Goal: Task Accomplishment & Management: Use online tool/utility

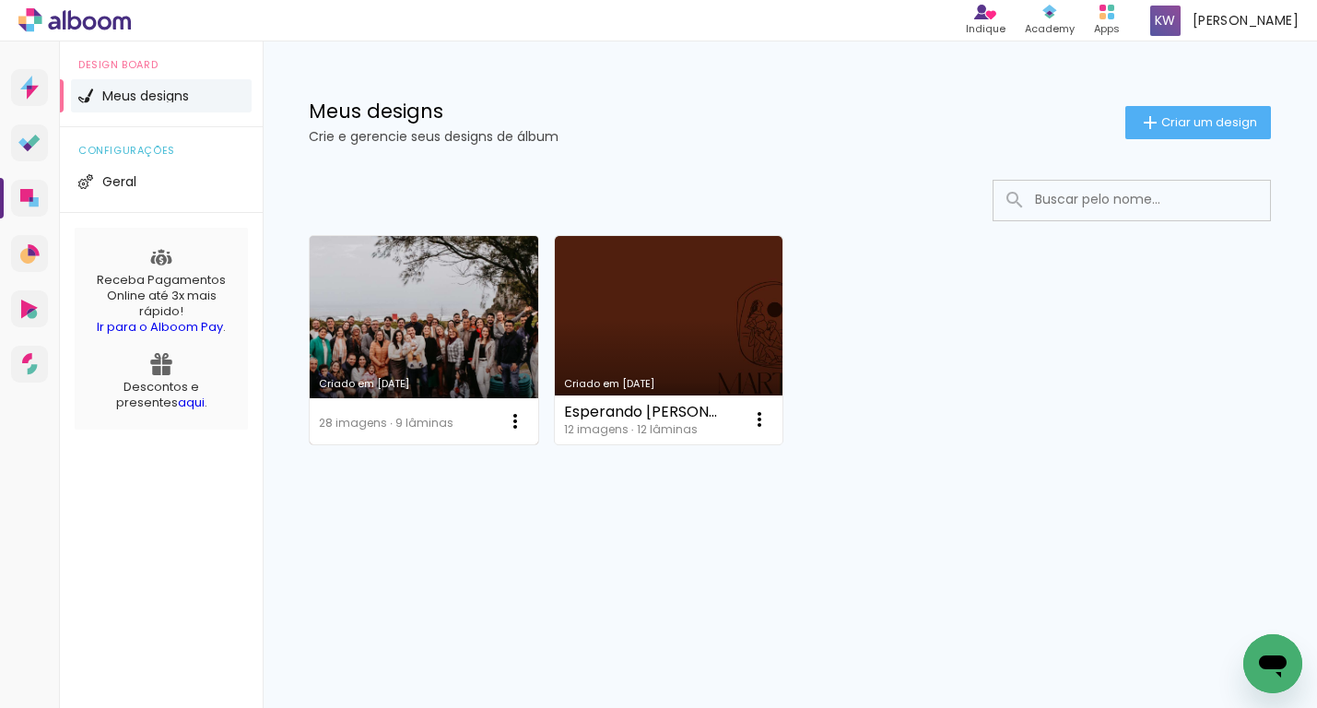
click at [454, 344] on link "Criado em [DATE]" at bounding box center [424, 340] width 229 height 208
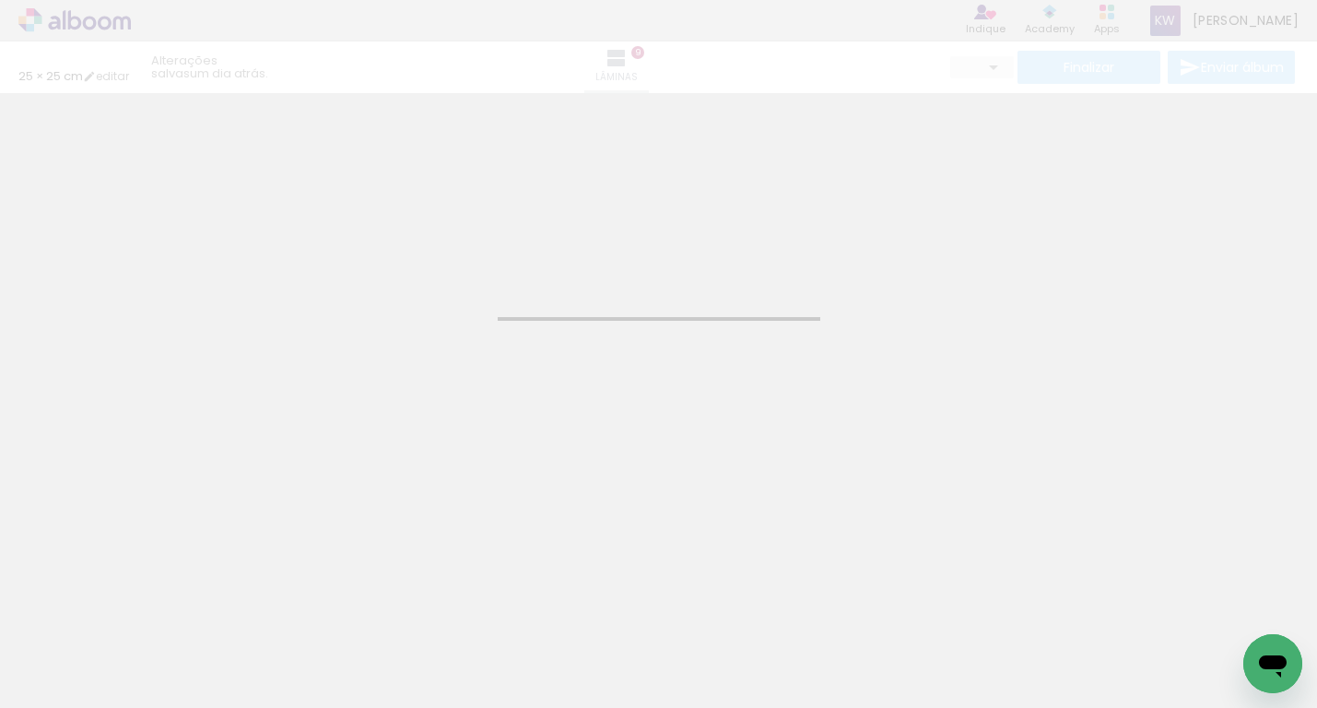
type input "25"
type input "50"
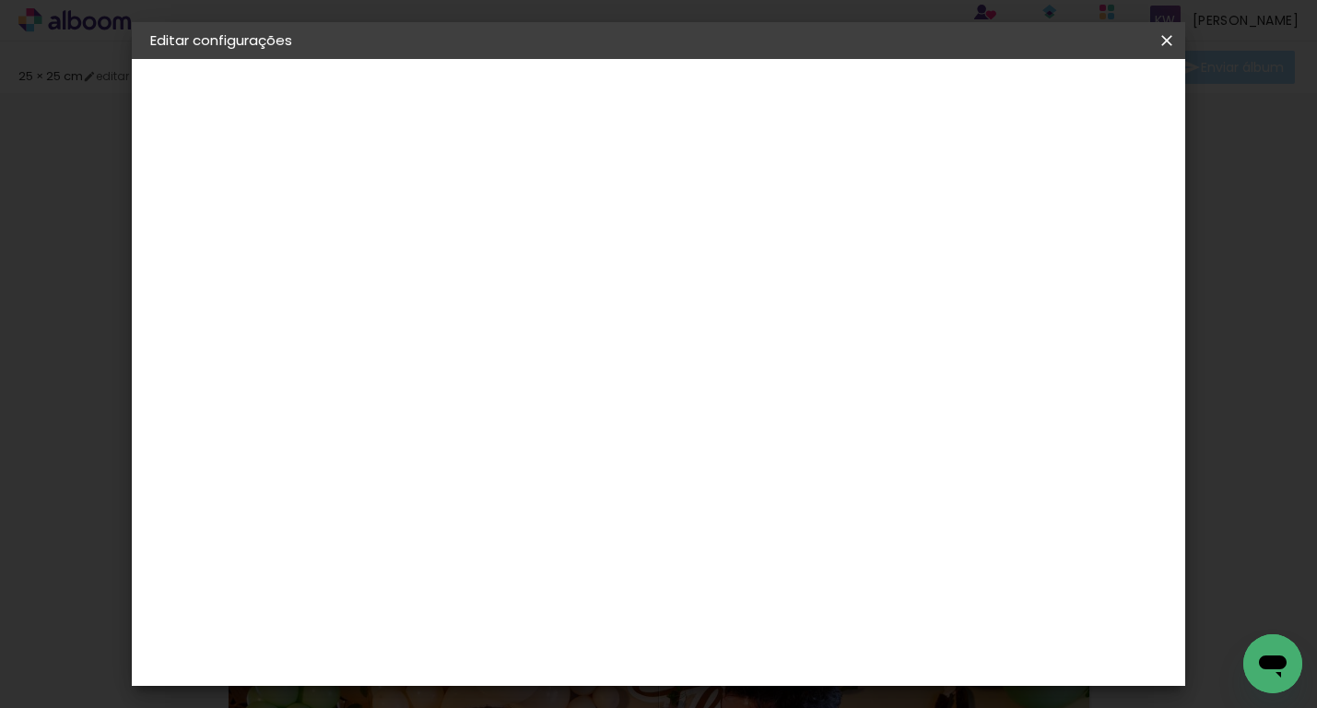
click at [1046, 106] on paper-button "Salvar configurações" at bounding box center [997, 97] width 173 height 31
click at [1065, 100] on span "Salvar configurações" at bounding box center [997, 97] width 136 height 13
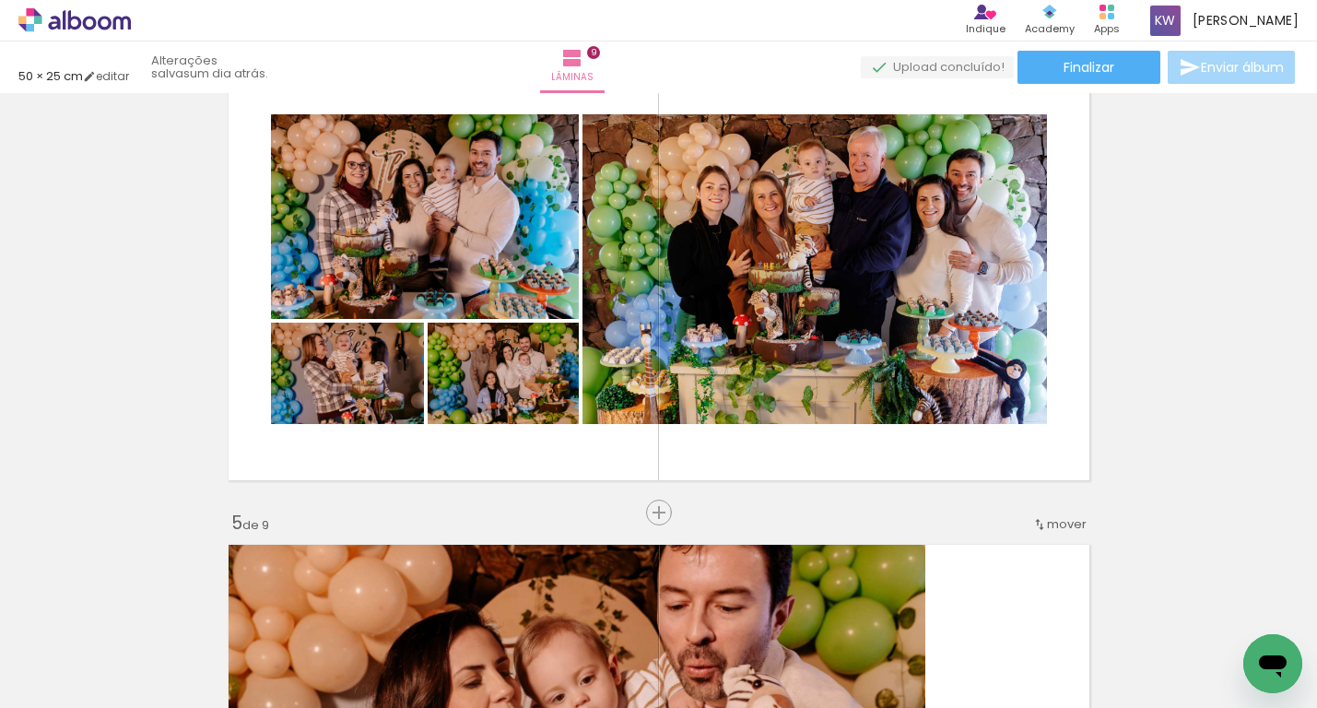
scroll to position [1552, 0]
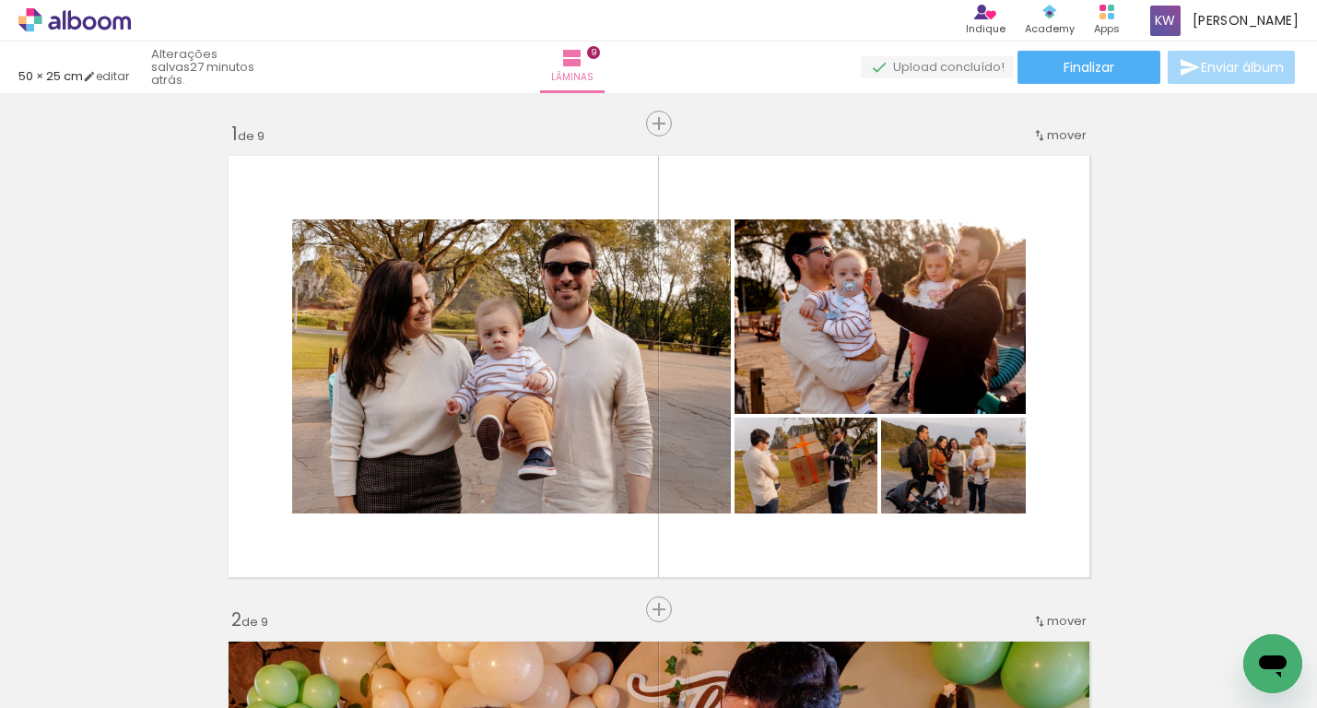
scroll to position [1552, 0]
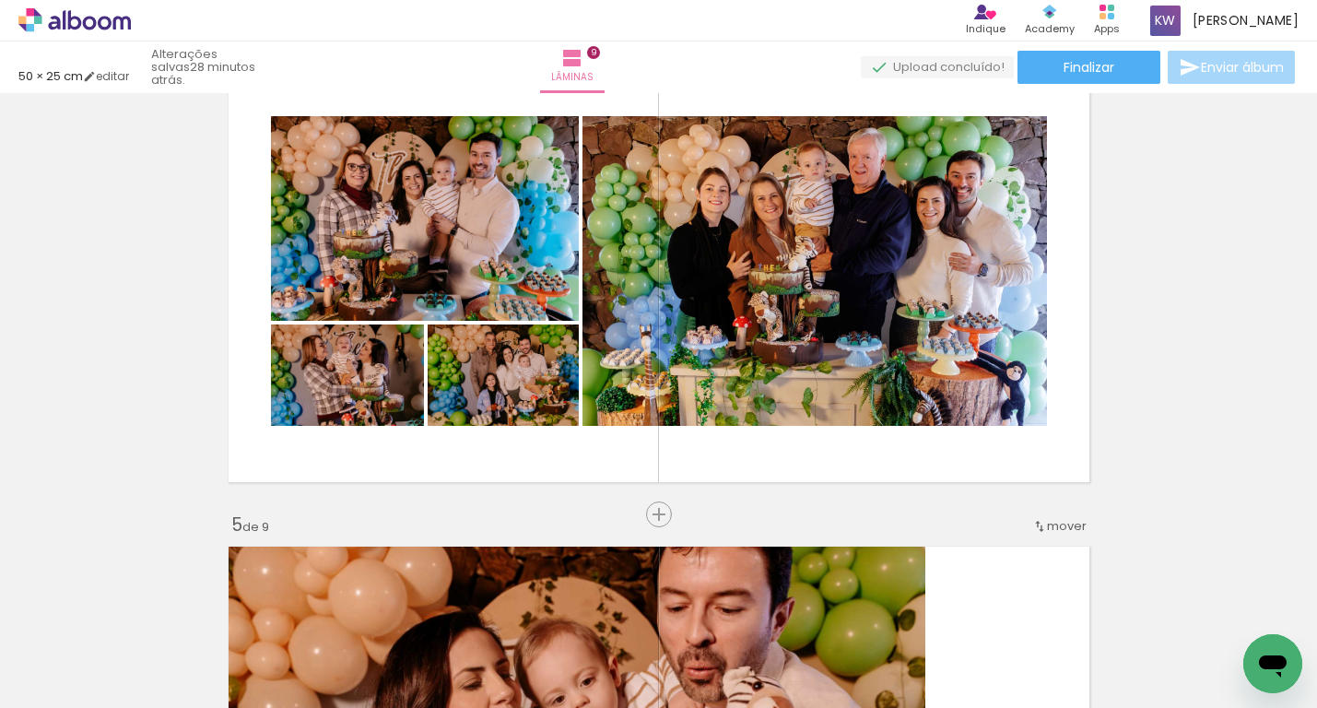
click at [45, 20] on icon at bounding box center [74, 20] width 112 height 24
